Goal: Task Accomplishment & Management: Manage account settings

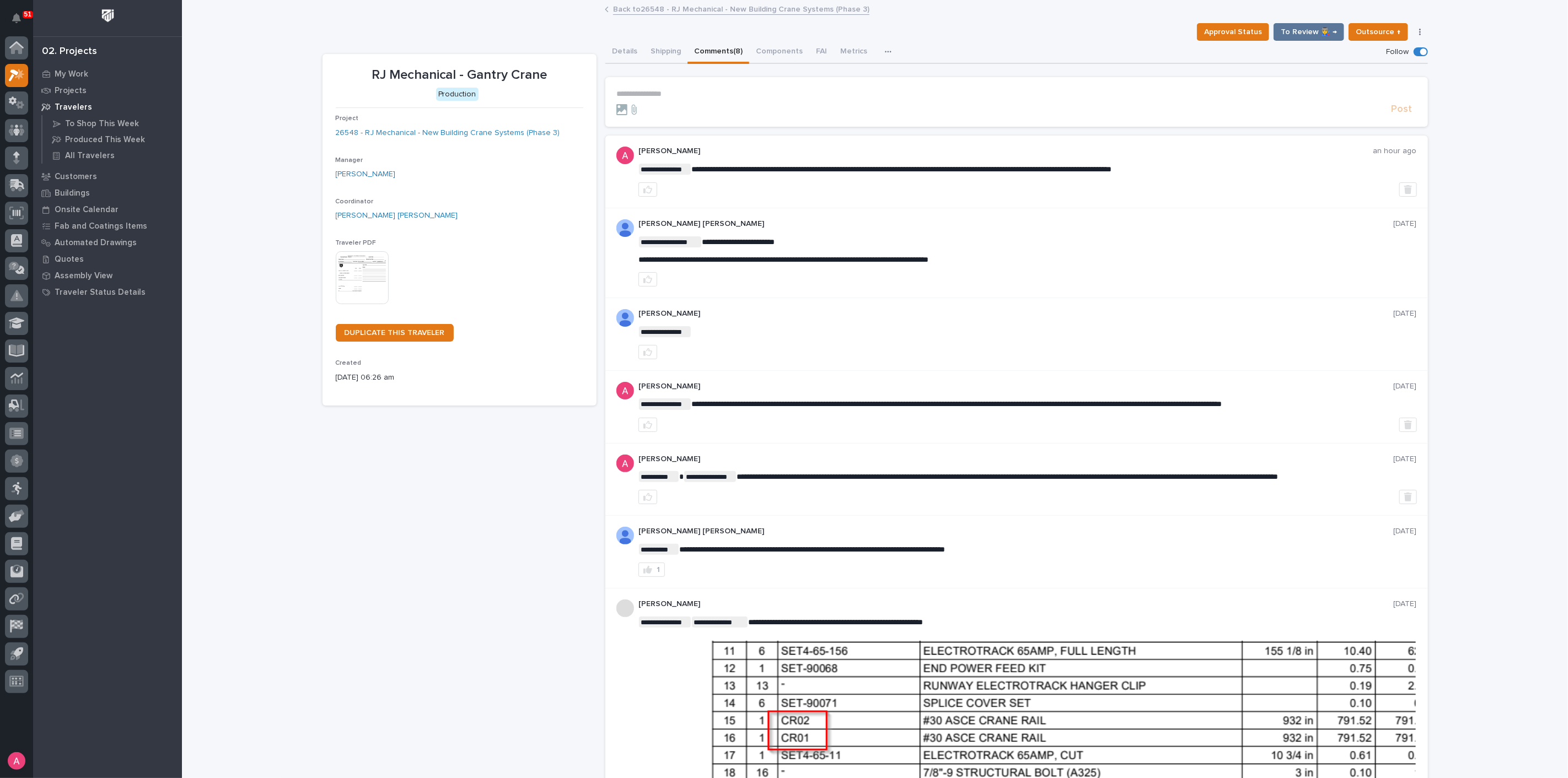
click at [644, 6] on link "Back to 26548 - RJ Mechanical - New Building Crane Systems (Phase 3)" at bounding box center [741, 9] width 256 height 13
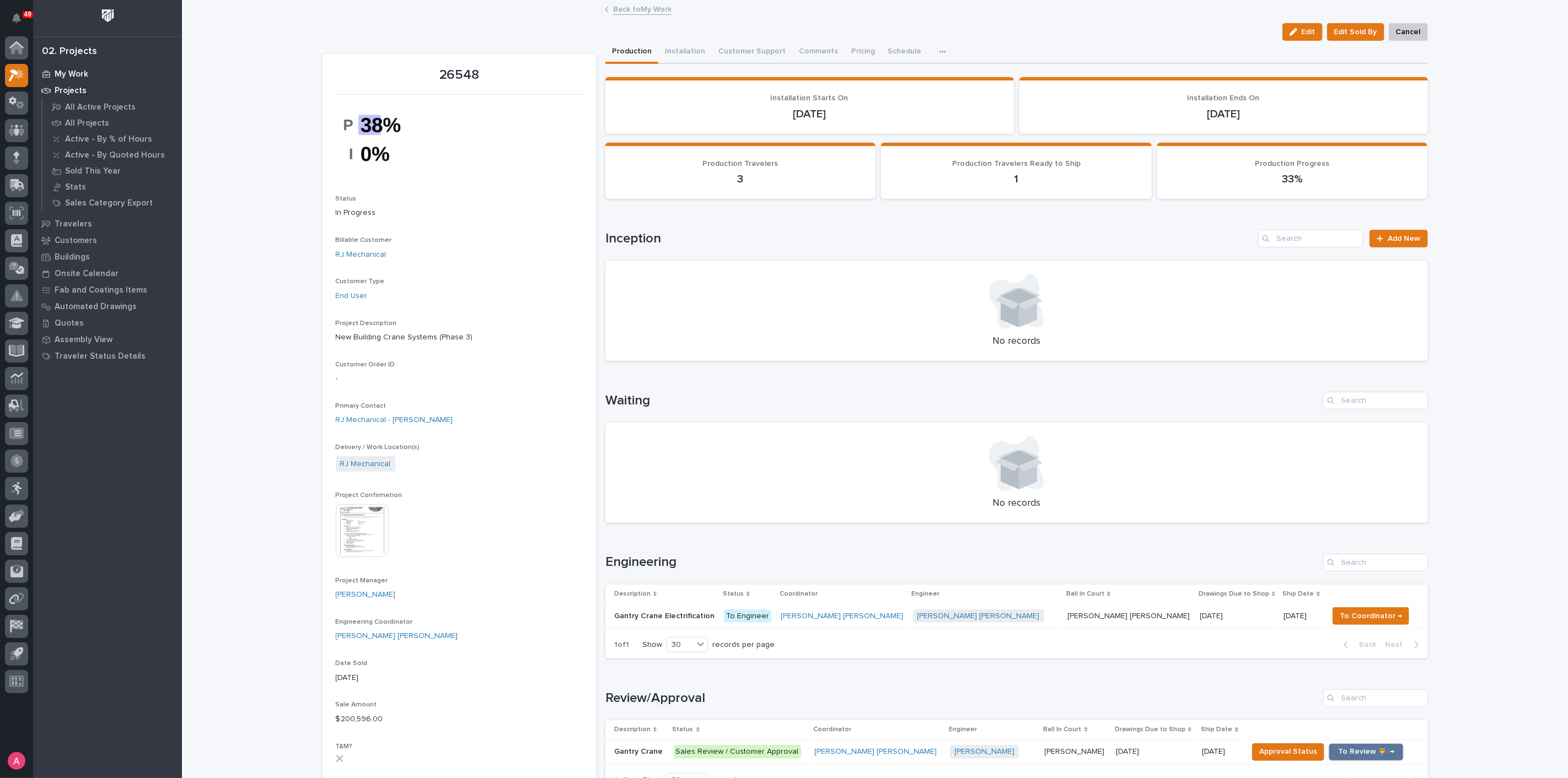
click at [85, 75] on p "My Work" at bounding box center [71, 74] width 34 height 10
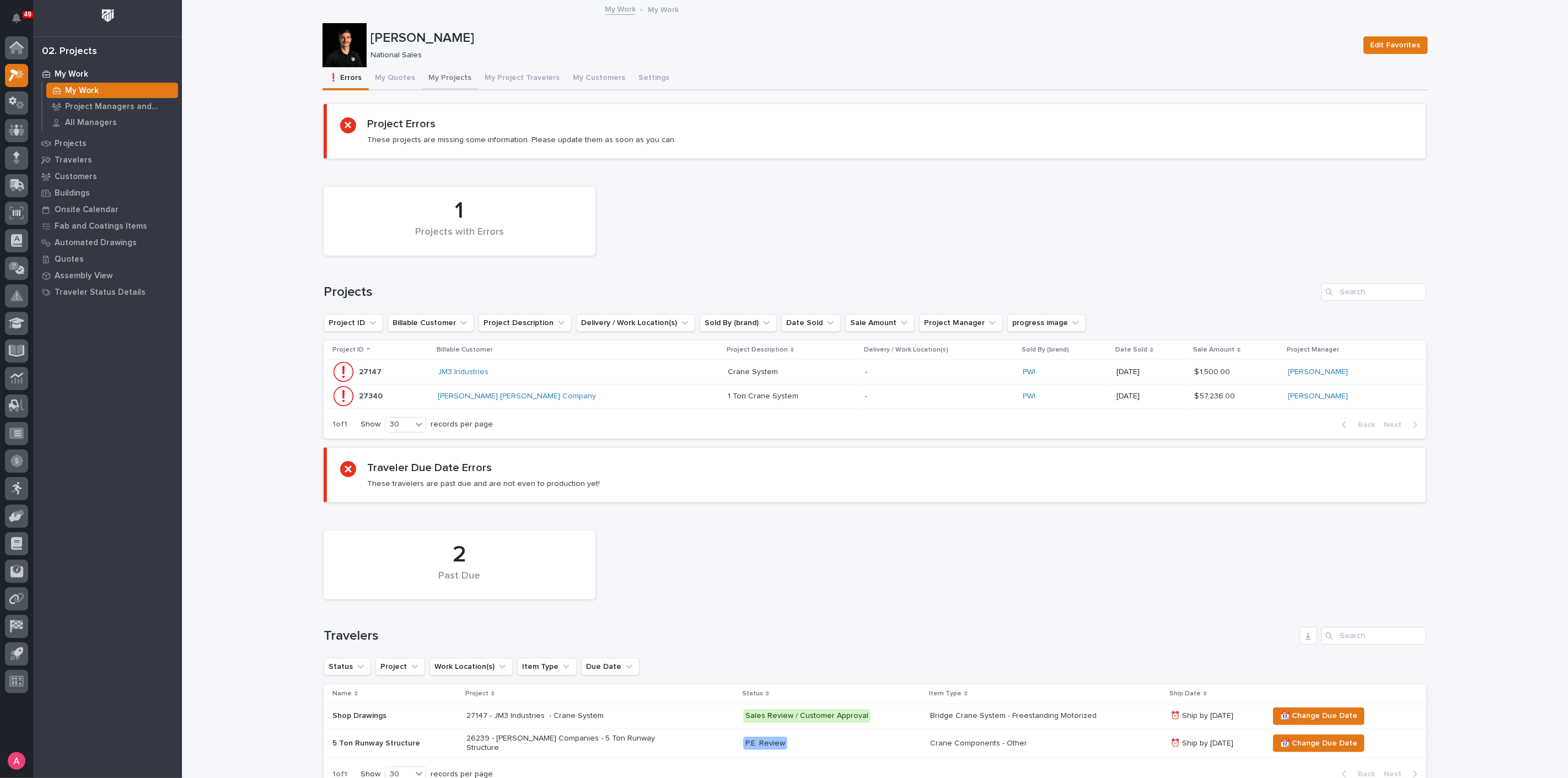
click at [452, 74] on button "My Projects" at bounding box center [450, 79] width 56 height 23
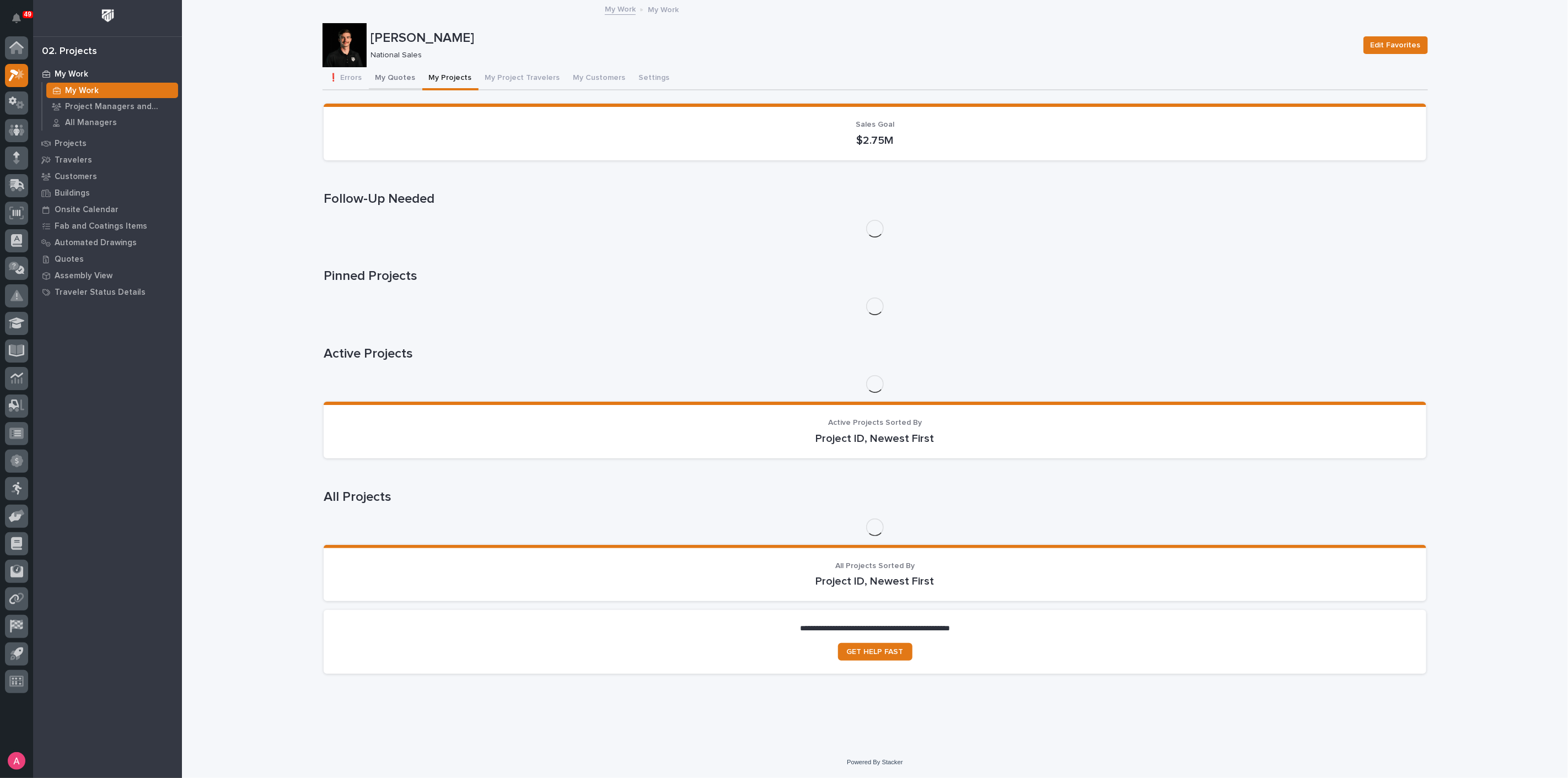
click at [383, 73] on button "My Quotes" at bounding box center [395, 79] width 53 height 23
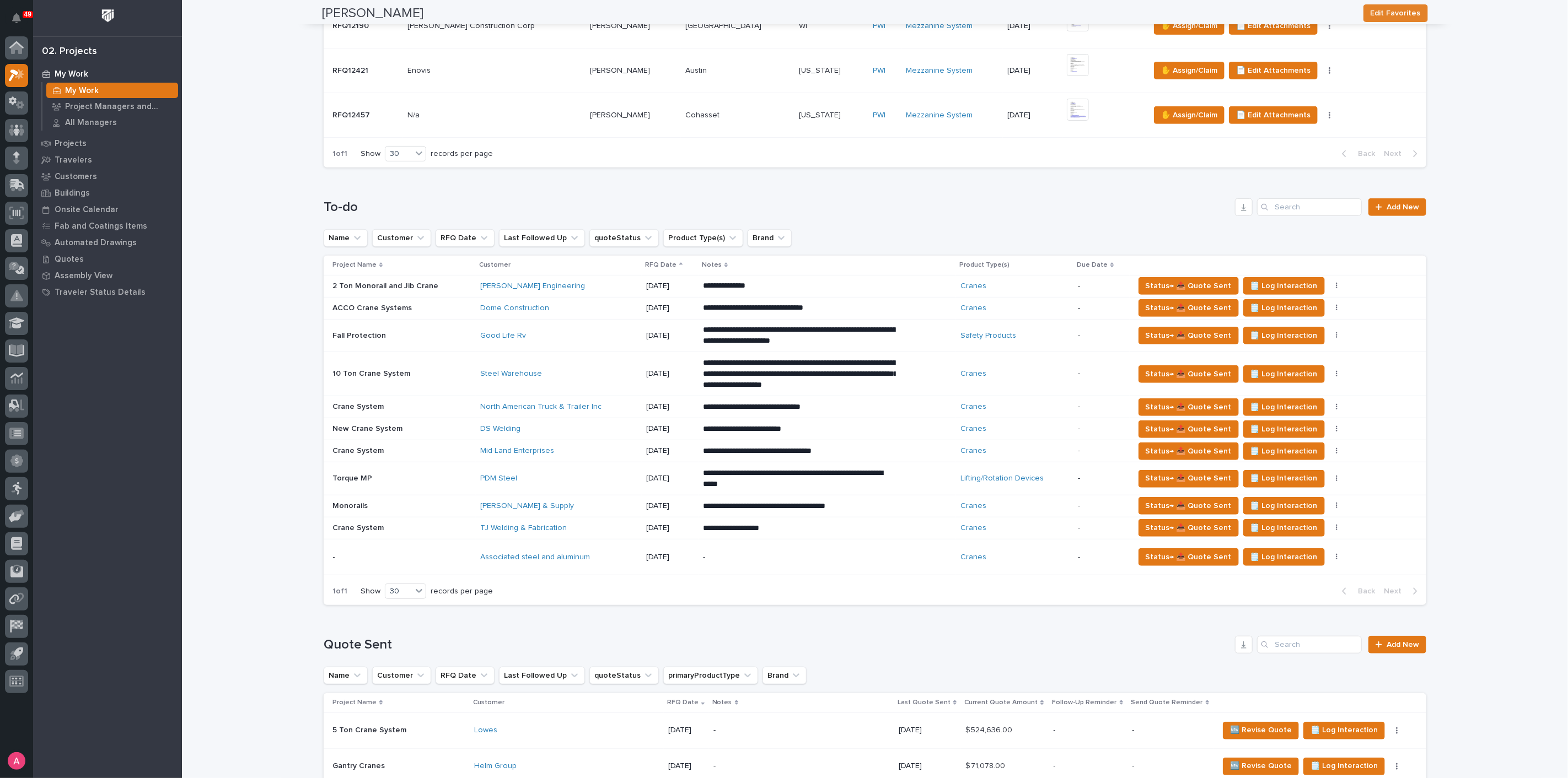
scroll to position [367, 0]
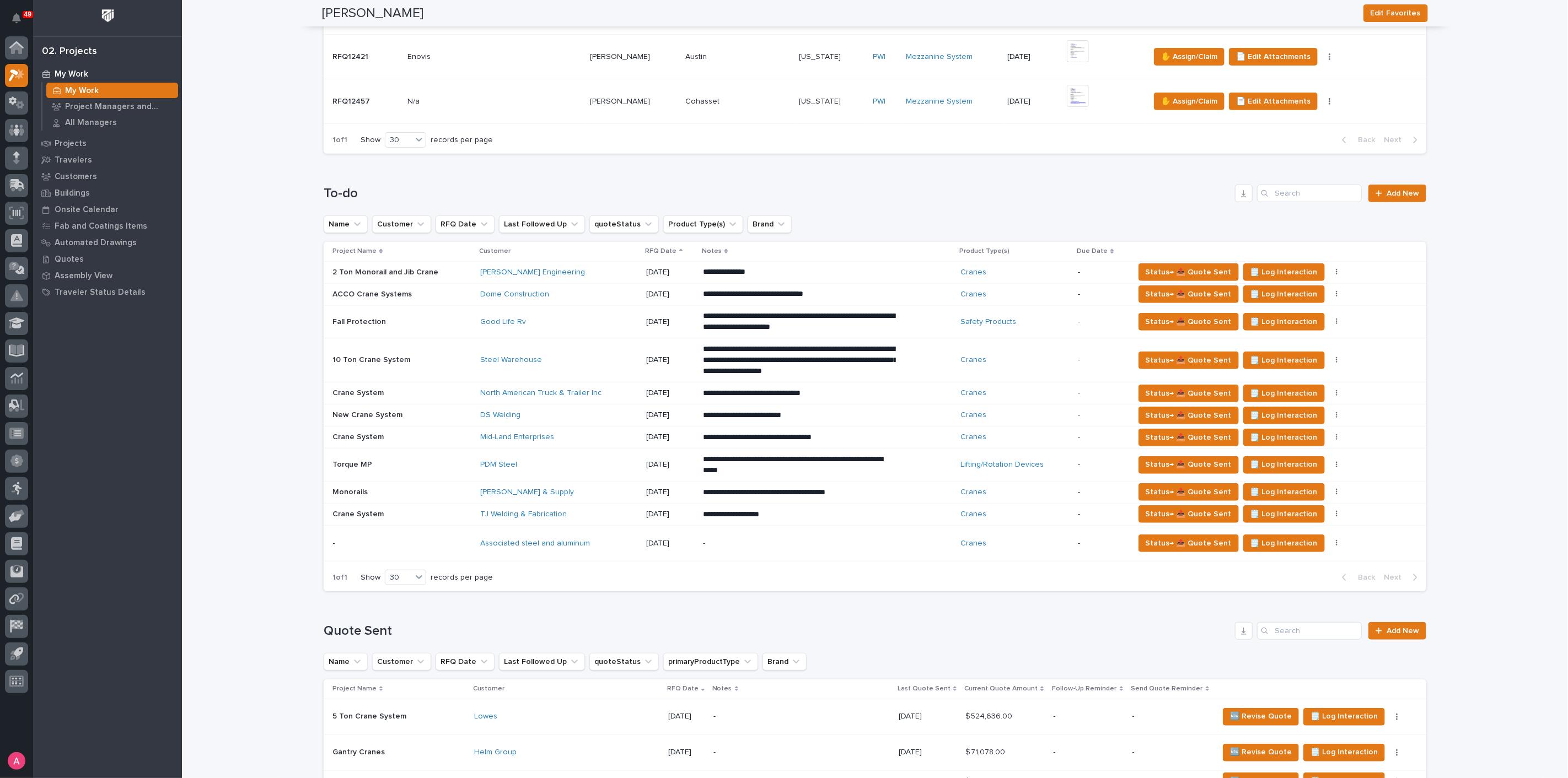
click at [720, 544] on p "-" at bounding box center [799, 543] width 193 height 9
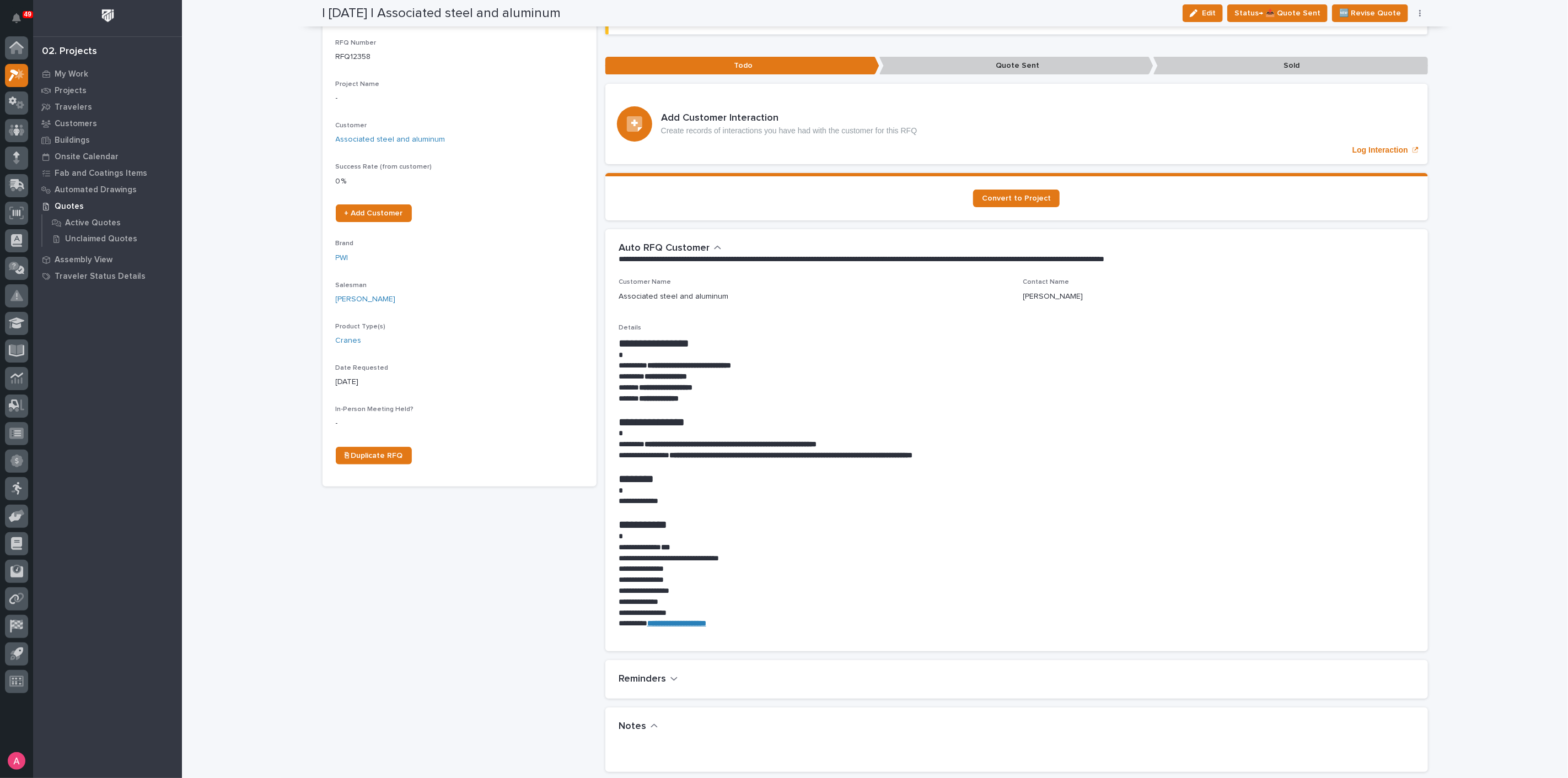
scroll to position [61, 0]
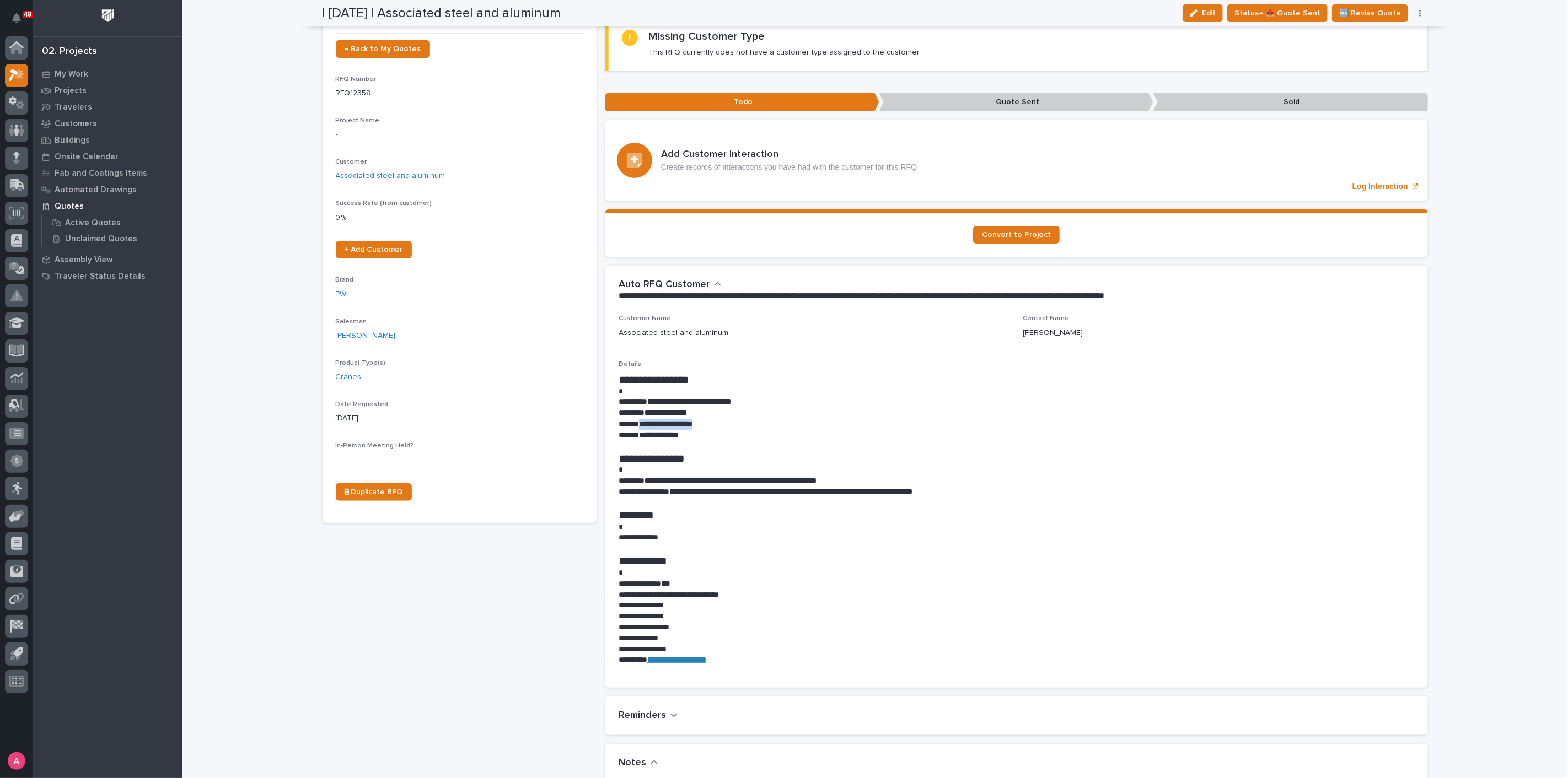
drag, startPoint x: 715, startPoint y: 427, endPoint x: 635, endPoint y: 424, distance: 80.1
click at [635, 424] on p "**********" at bounding box center [1017, 424] width 796 height 11
copy strong "**********"
click at [254, 284] on div "Loading... Saving… Loading... Saving… | [DATE] | Associated steel and aluminum …" at bounding box center [875, 659] width 1386 height 1439
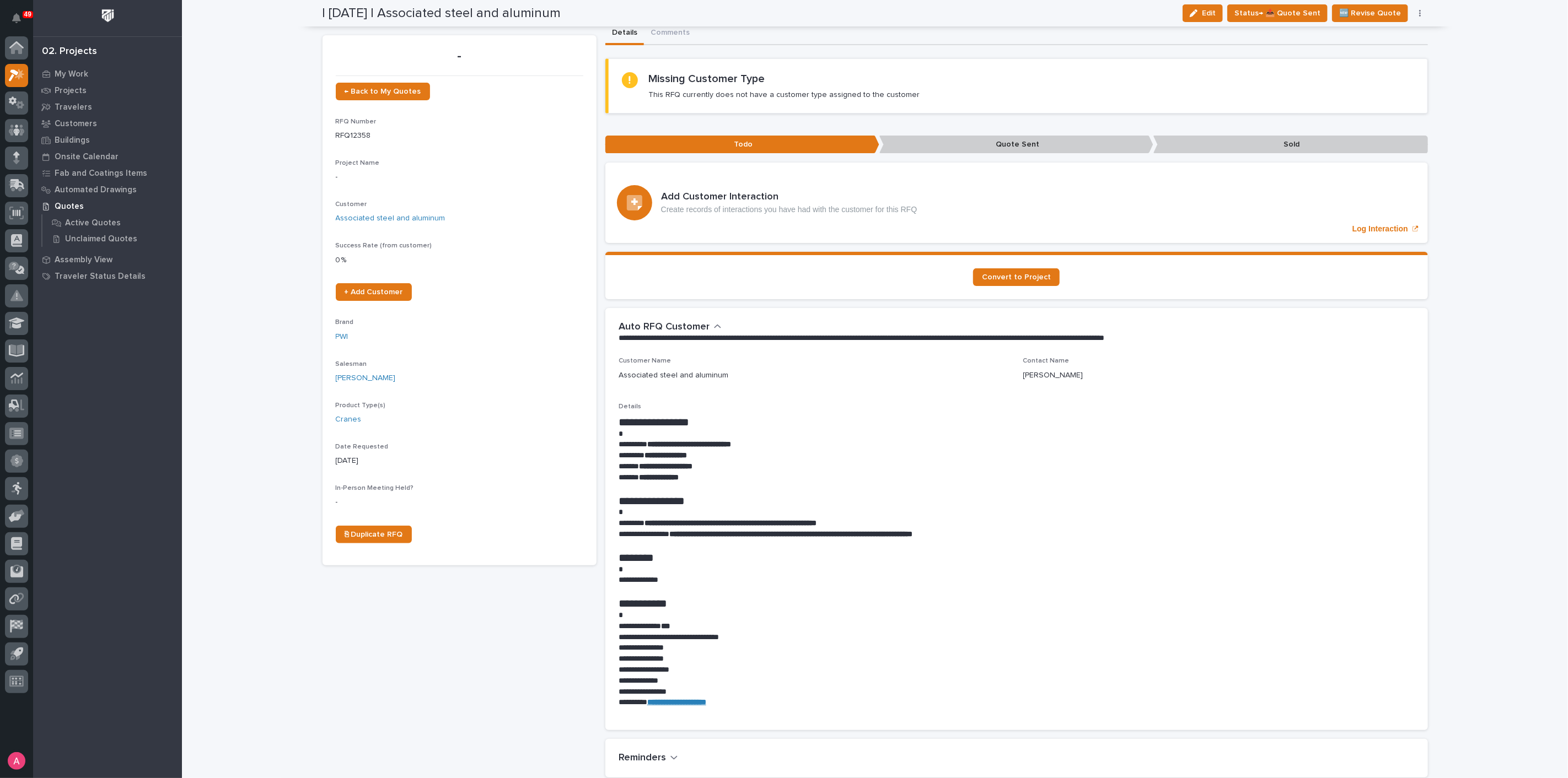
scroll to position [0, 0]
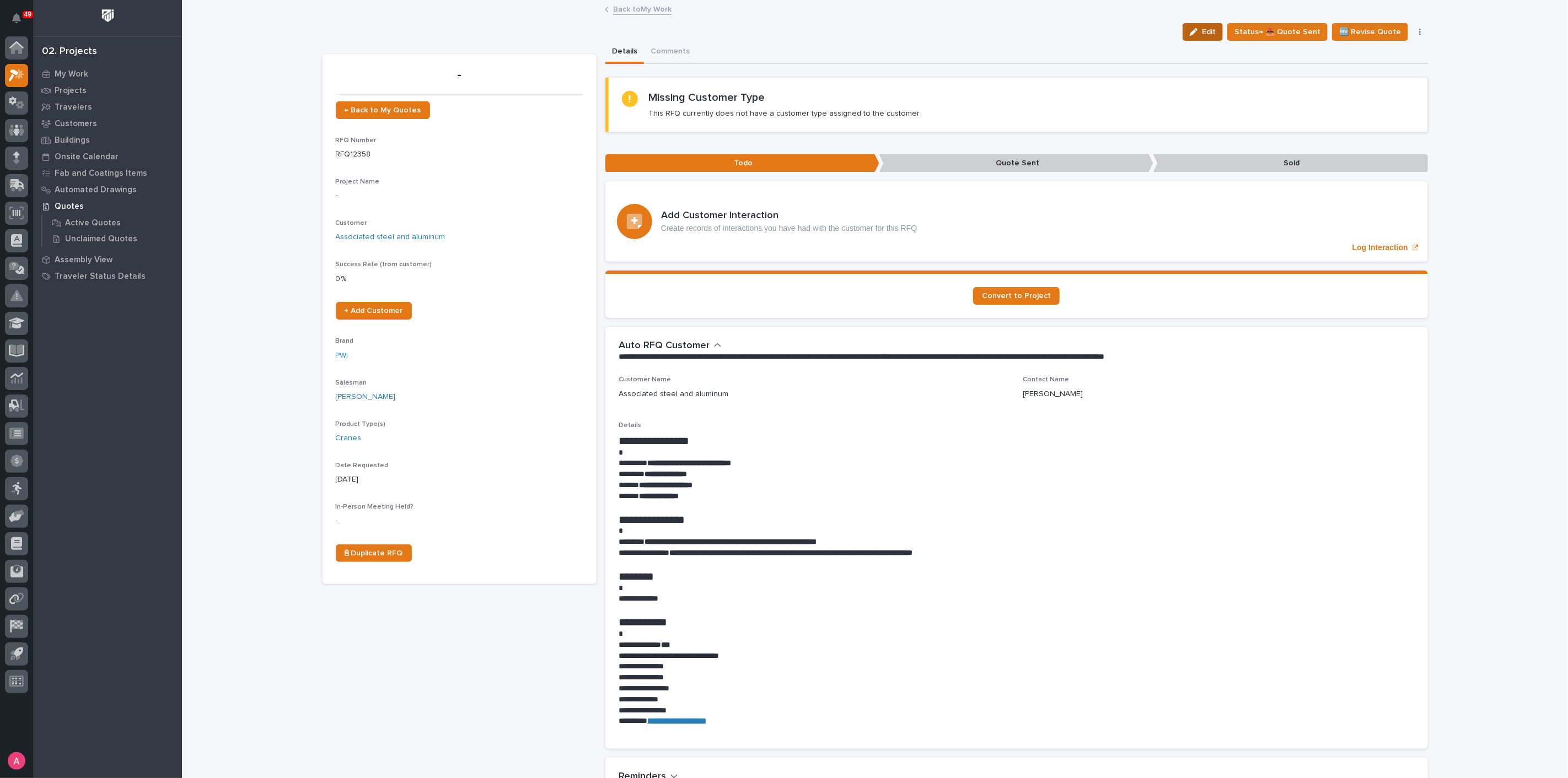
click at [1209, 36] on span "Edit" at bounding box center [1209, 32] width 13 height 10
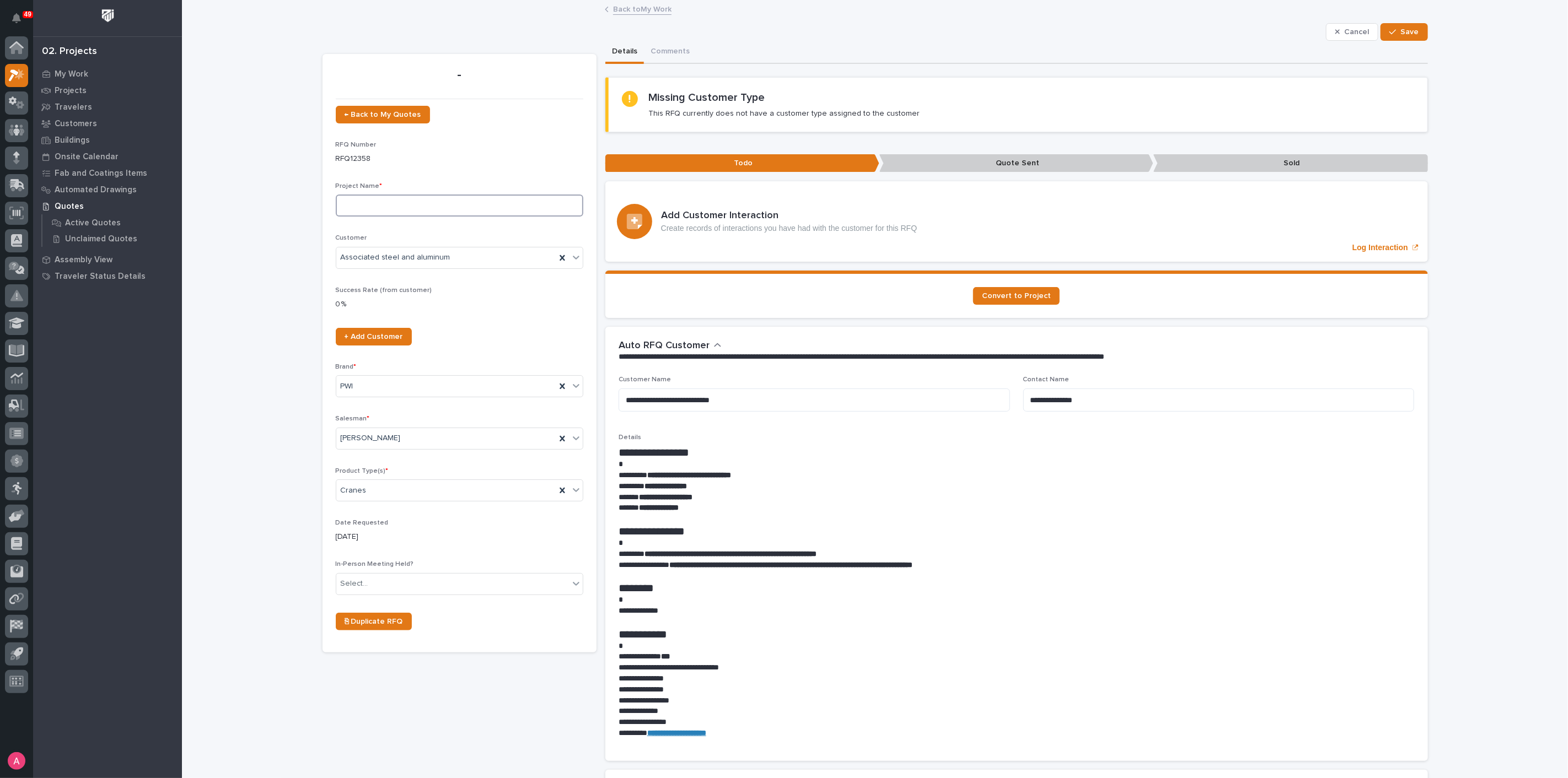
click at [456, 204] on input at bounding box center [459, 205] width 247 height 22
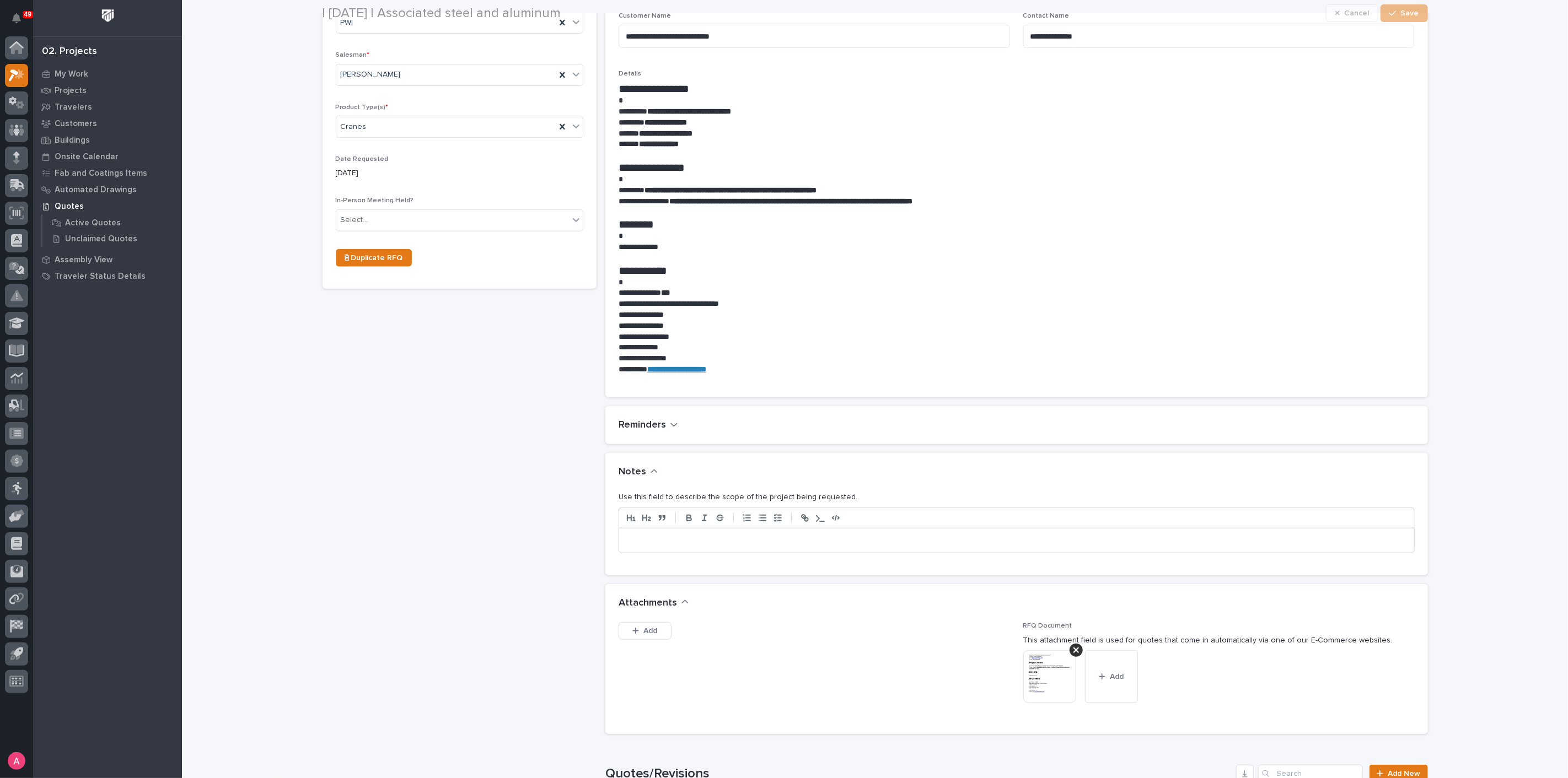
scroll to position [367, 0]
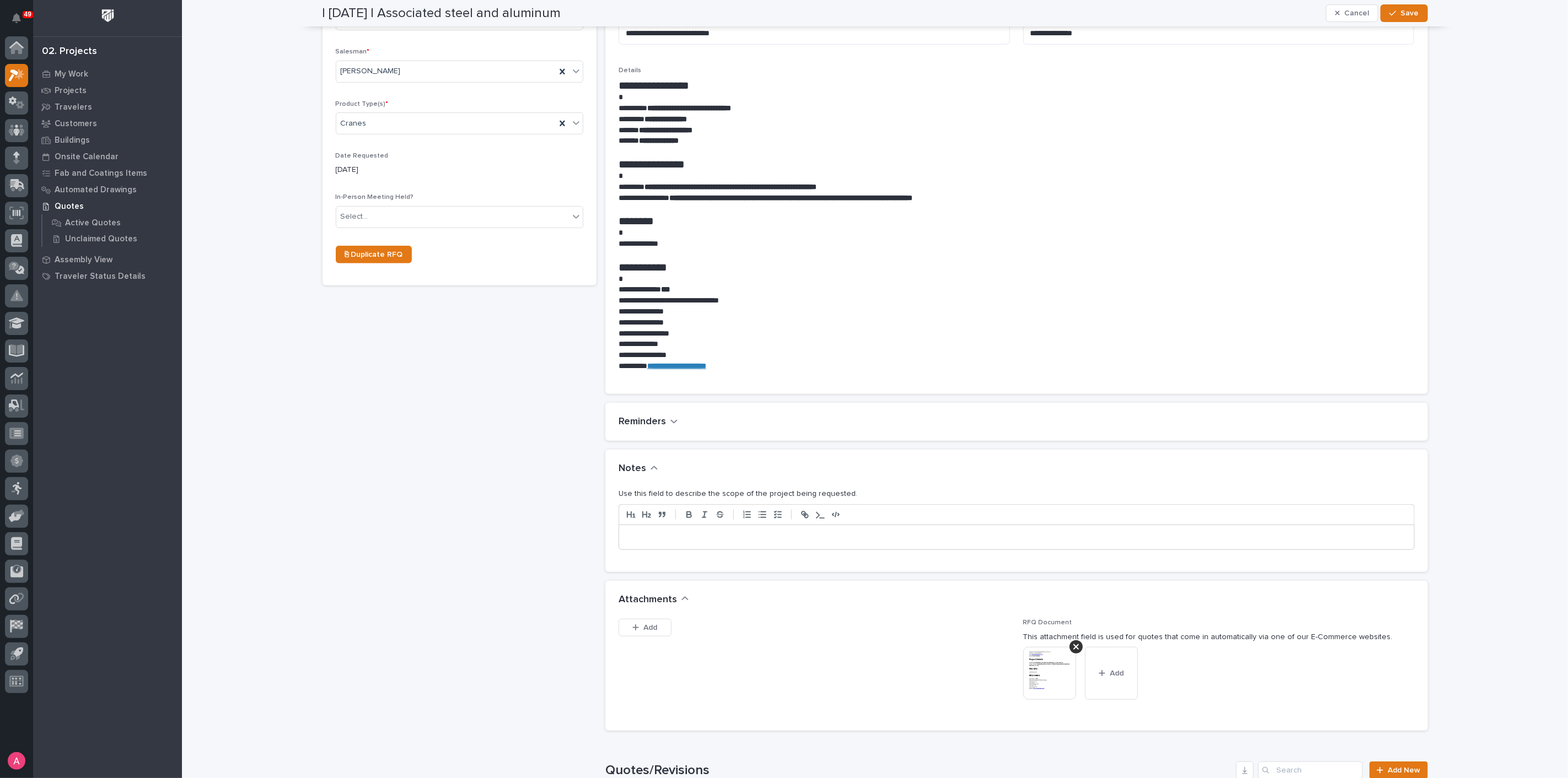
type input "Crane System"
click at [723, 530] on div at bounding box center [1017, 537] width 795 height 25
click at [1395, 13] on div "button" at bounding box center [1395, 13] width 11 height 8
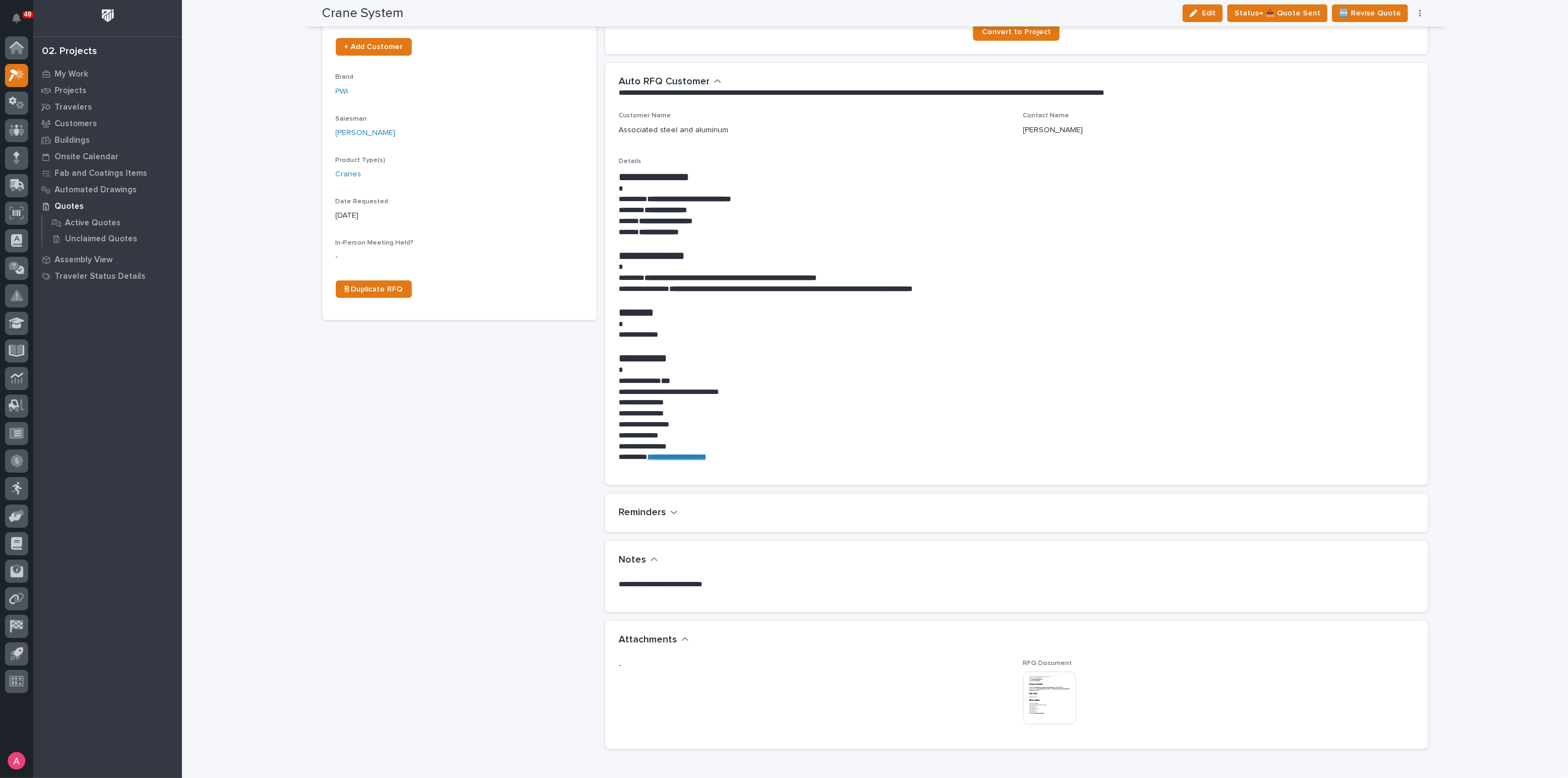
scroll to position [0, 0]
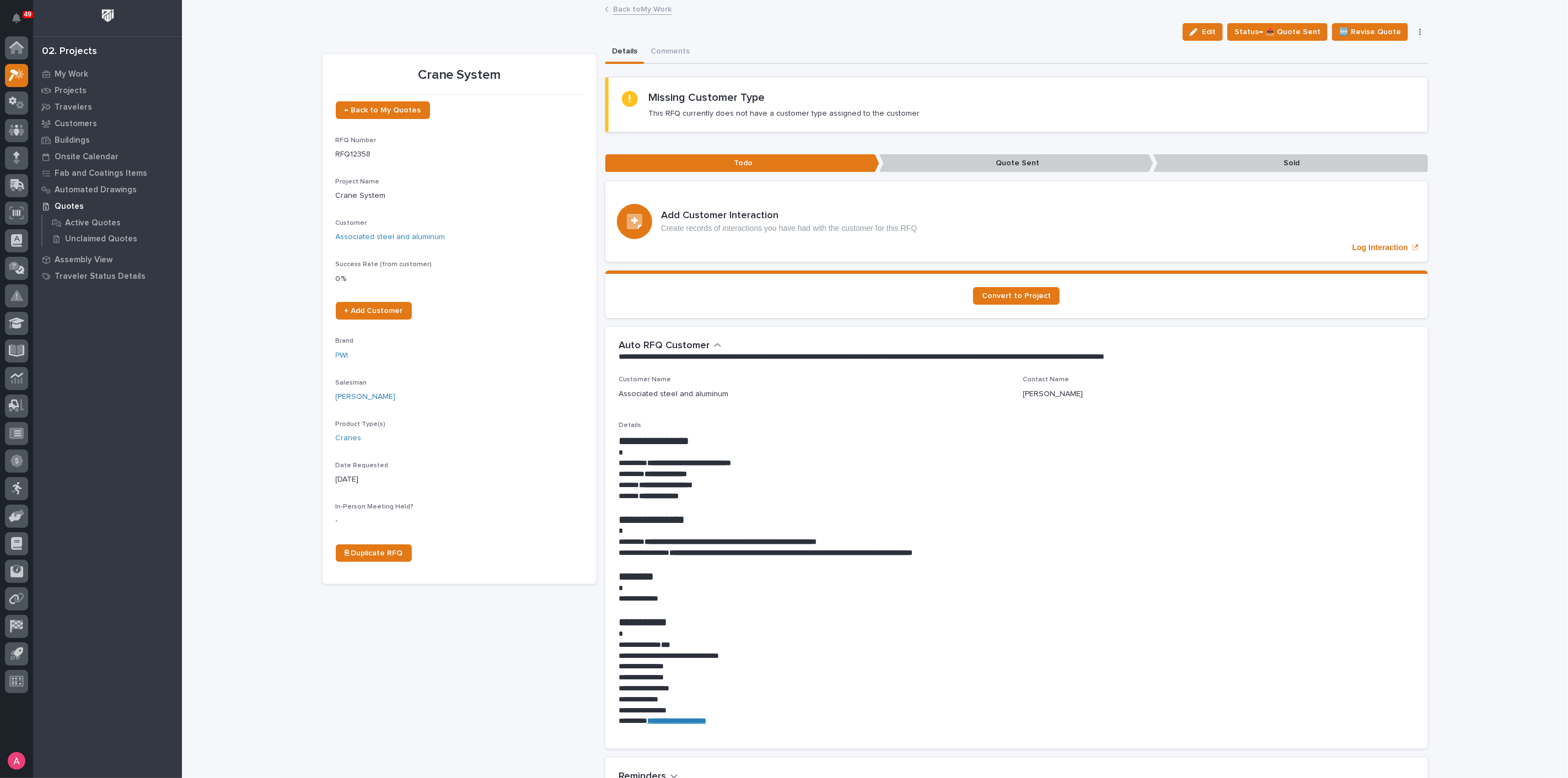
click at [637, 4] on link "Back to My Work" at bounding box center [642, 9] width 58 height 13
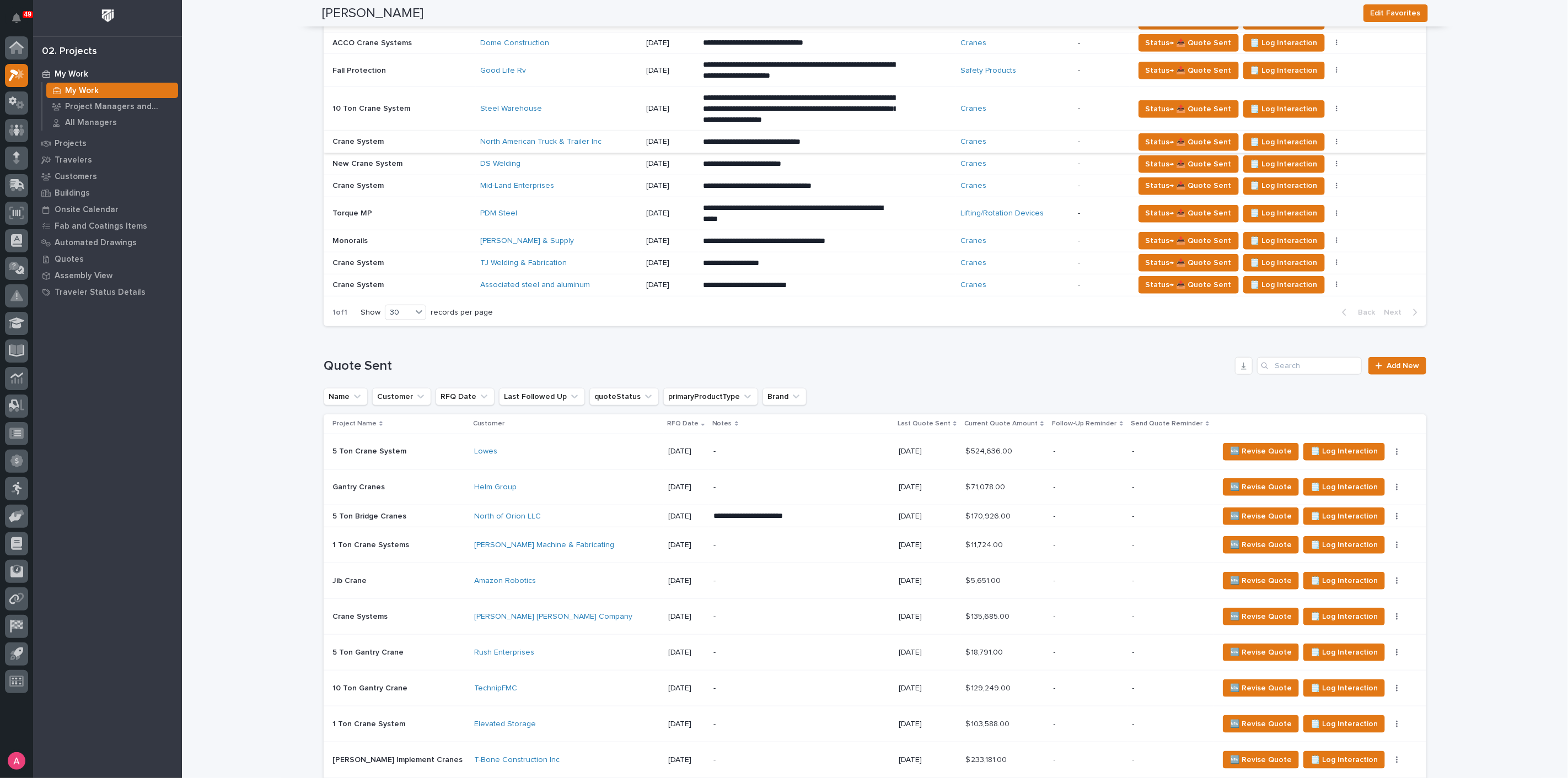
scroll to position [856, 0]
